Goal: Task Accomplishment & Management: Manage account settings

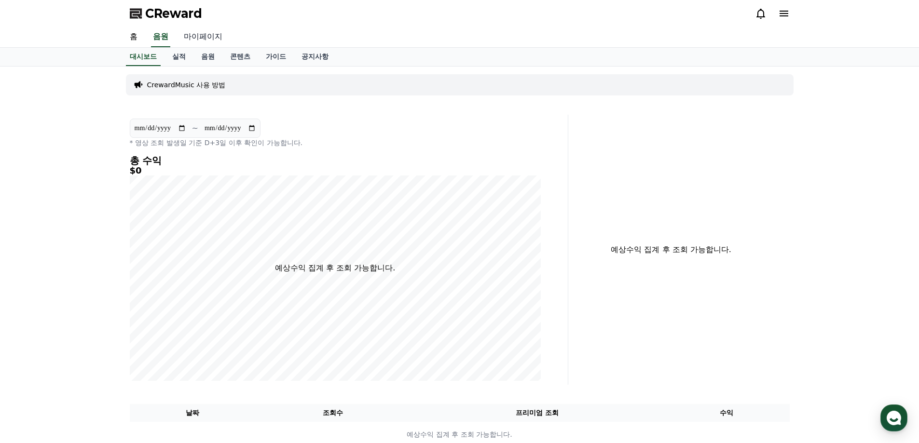
click at [198, 39] on link "마이페이지" at bounding box center [203, 37] width 54 height 20
select select "**********"
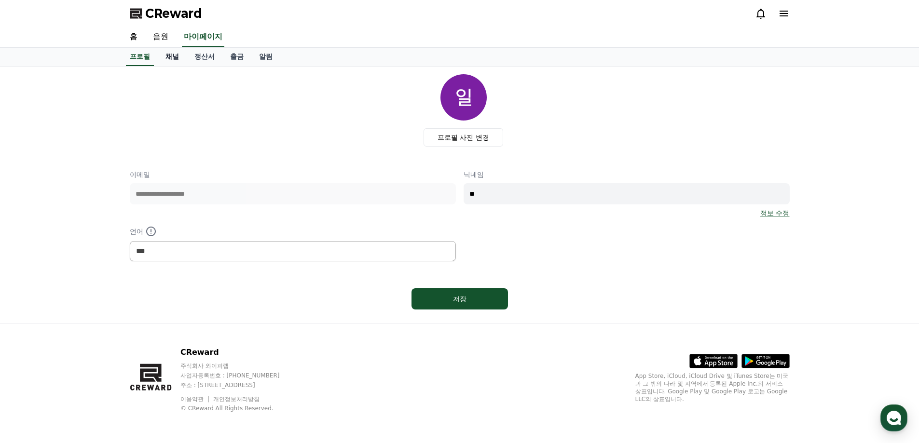
click at [175, 56] on link "채널" at bounding box center [172, 57] width 29 height 18
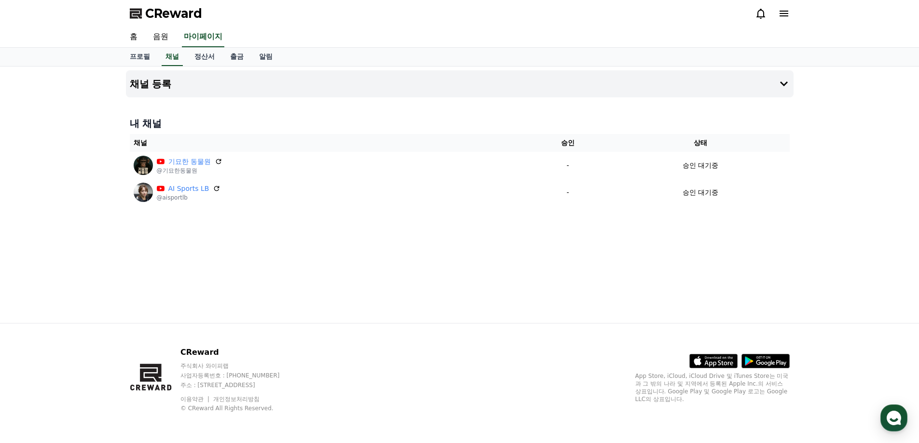
click at [217, 161] on icon at bounding box center [219, 162] width 8 height 8
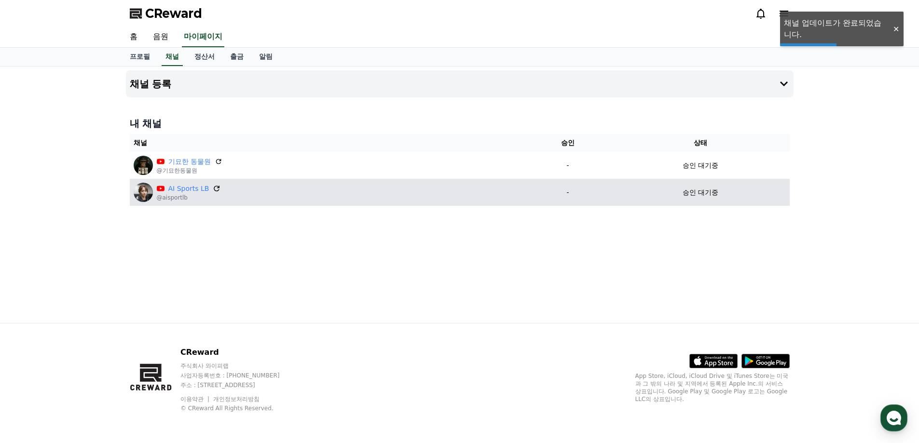
click at [213, 190] on icon at bounding box center [217, 188] width 9 height 9
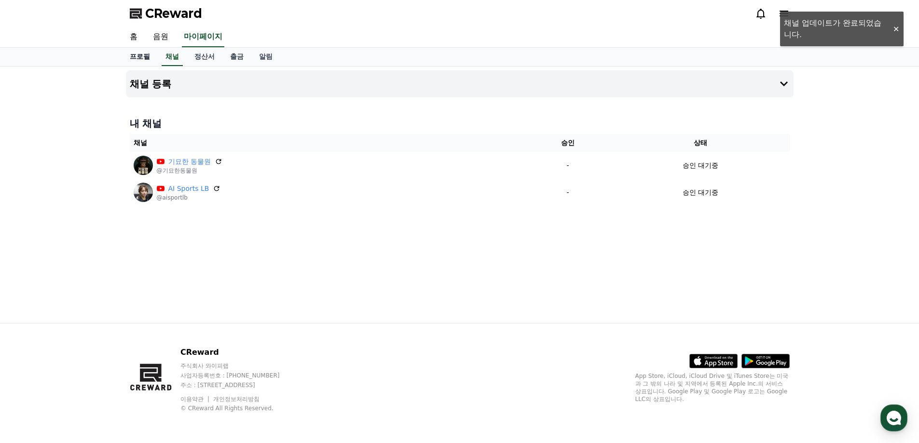
click at [148, 55] on link "프로필" at bounding box center [140, 57] width 36 height 18
select select "**********"
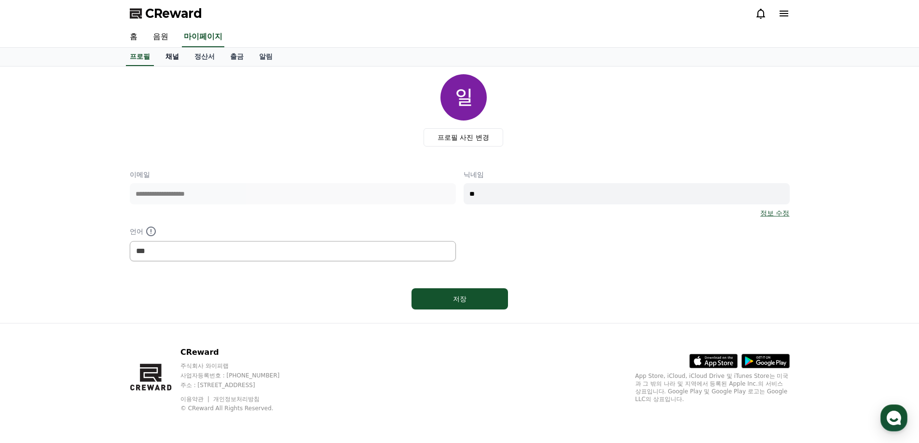
click at [177, 60] on link "채널" at bounding box center [172, 57] width 29 height 18
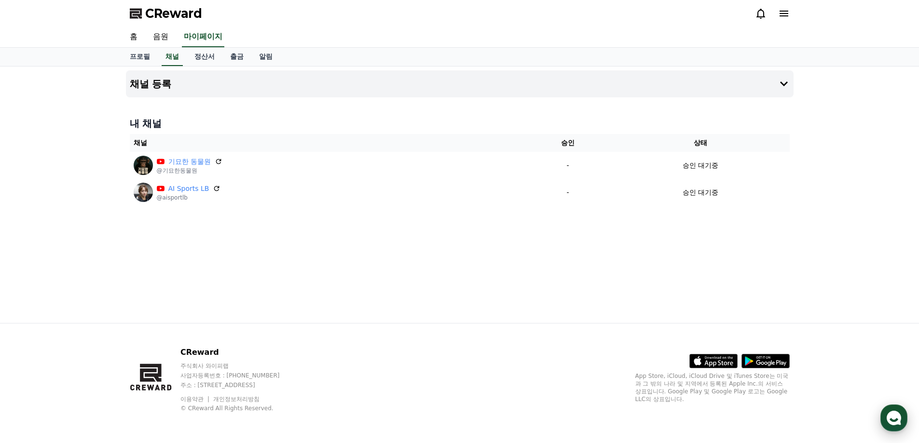
click at [888, 418] on use "button" at bounding box center [894, 418] width 14 height 14
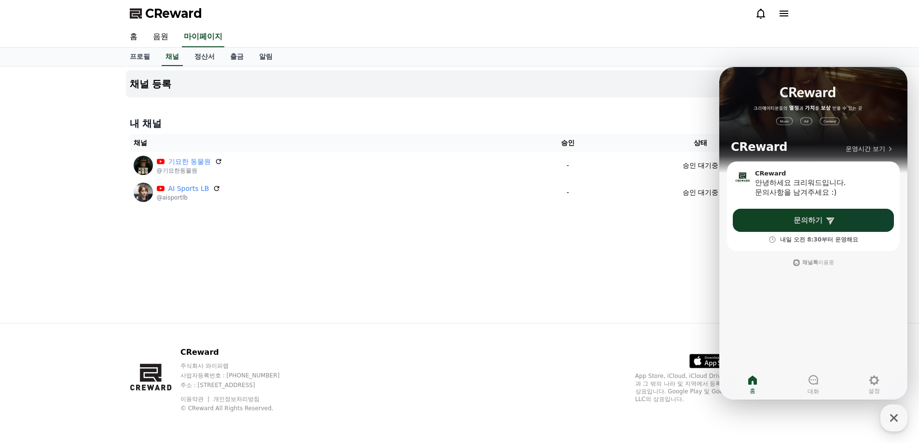
click at [811, 221] on span "문의하기" at bounding box center [808, 221] width 29 height 10
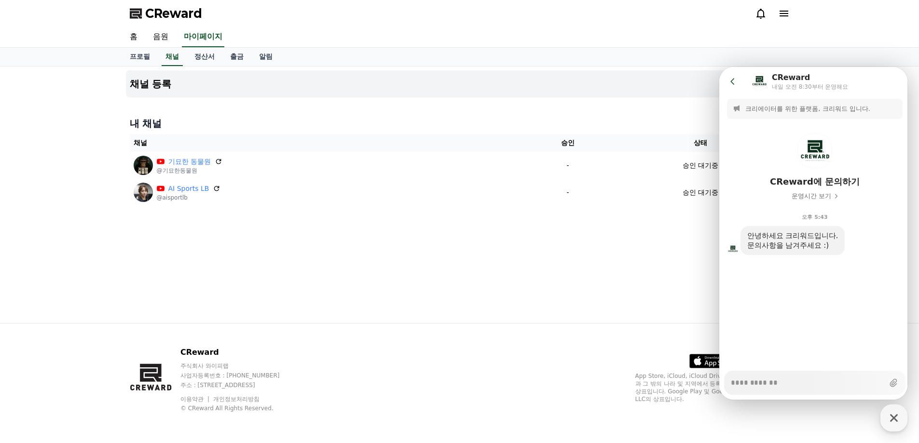
type textarea "*"
click at [613, 255] on div "채널 등록 내 채널 채널 승인 상태 기묘한 동물원 @기묘한동물원 - 승인 대기중 AI Sports LB @aisportlb - 승인 대기중" at bounding box center [459, 195] width 675 height 257
click at [737, 81] on icon at bounding box center [733, 82] width 10 height 10
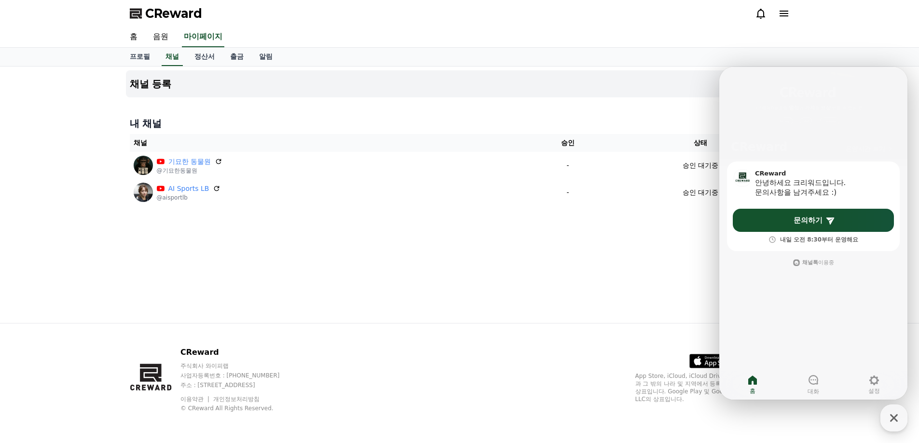
click at [859, 153] on button "운영시간 보기" at bounding box center [869, 149] width 54 height 12
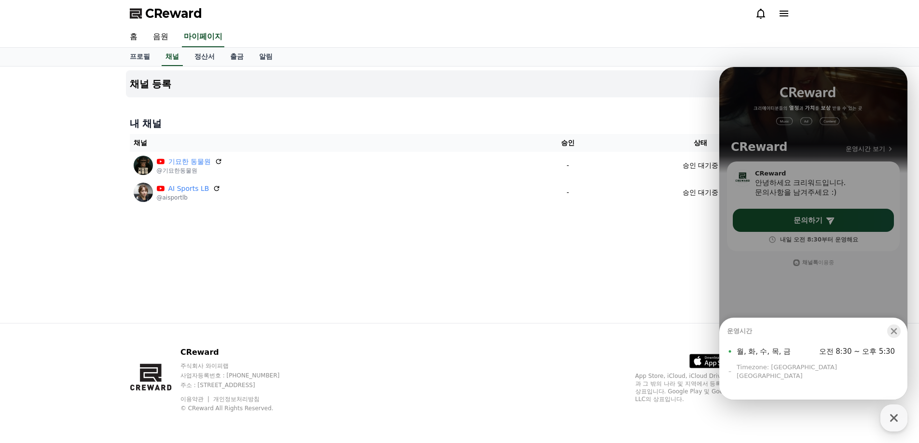
click at [894, 336] on icon "button" at bounding box center [894, 332] width 10 height 10
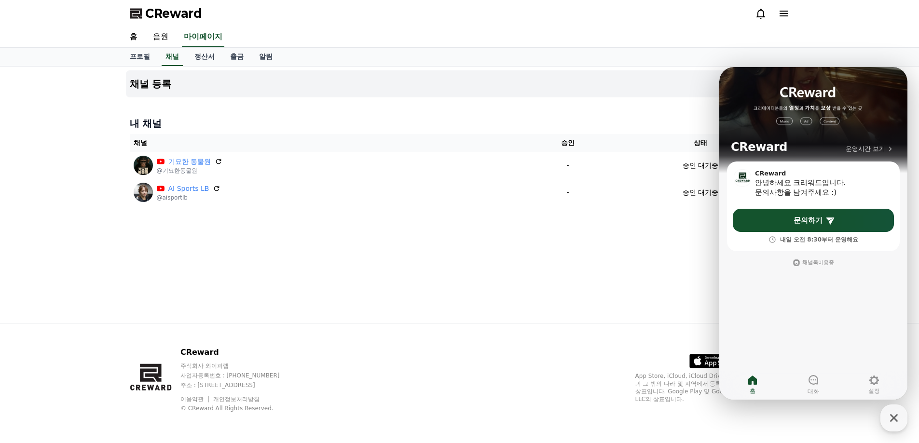
click at [640, 293] on div "채널 등록 내 채널 채널 승인 상태 기묘한 동물원 @기묘한동물원 - 승인 대기중 AI Sports LB @aisportlb - 승인 대기중" at bounding box center [459, 195] width 675 height 257
click at [893, 410] on icon "button" at bounding box center [893, 418] width 17 height 17
